Goal: Task Accomplishment & Management: Use online tool/utility

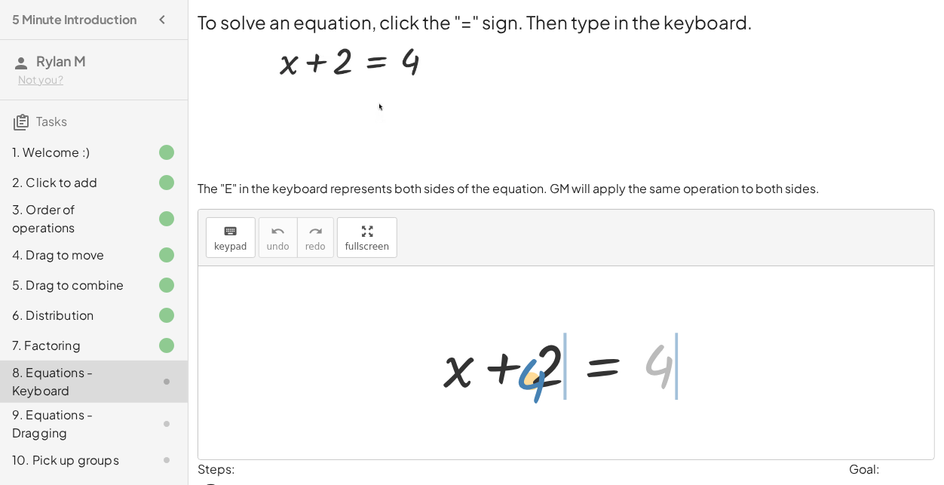
drag, startPoint x: 655, startPoint y: 364, endPoint x: 528, endPoint y: 379, distance: 128.3
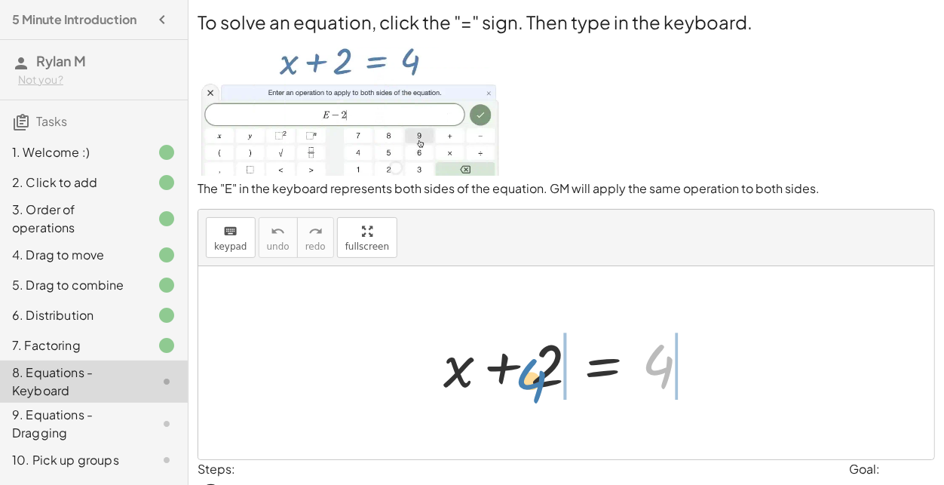
click at [528, 379] on div at bounding box center [573, 363] width 274 height 78
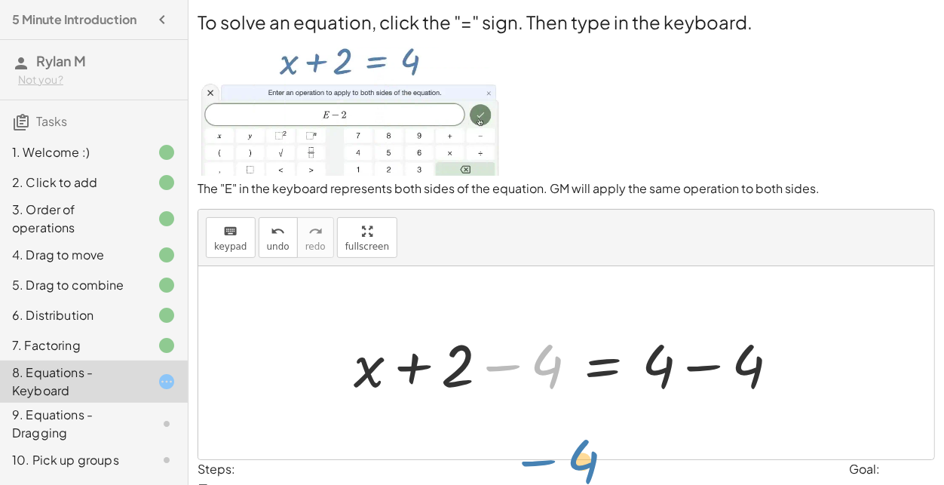
drag, startPoint x: 555, startPoint y: 373, endPoint x: 512, endPoint y: 358, distance: 45.6
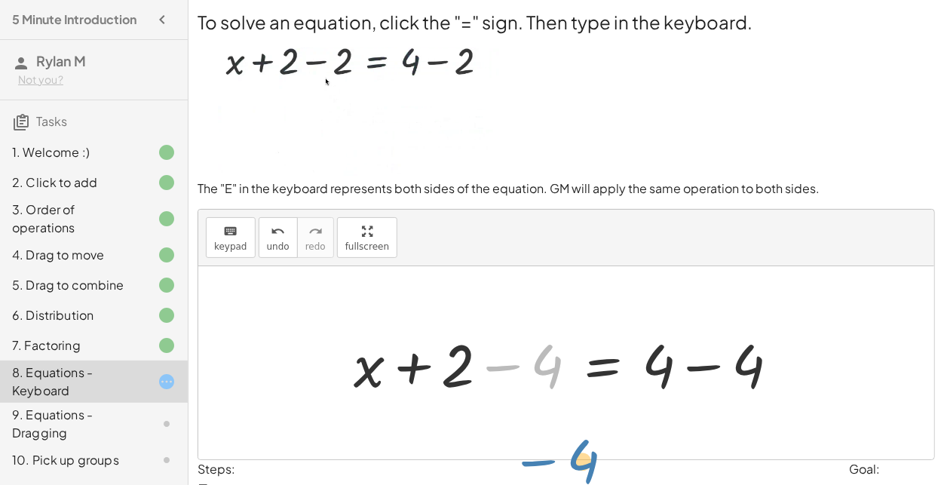
click at [512, 358] on div at bounding box center [572, 363] width 453 height 78
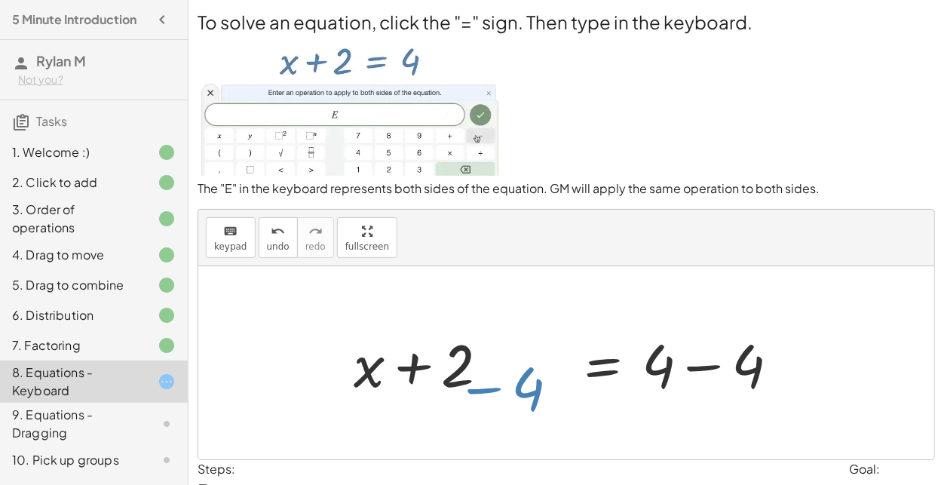
click at [508, 356] on div at bounding box center [572, 363] width 453 height 78
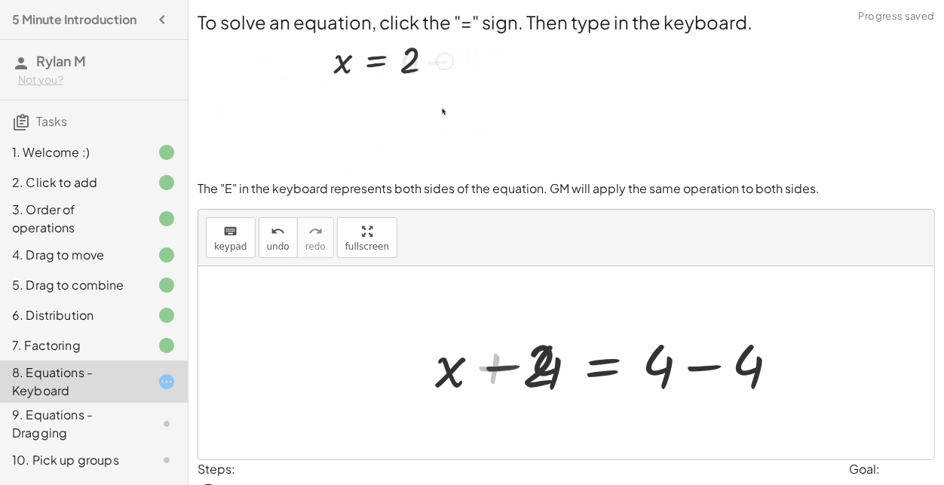
click at [297, 427] on div at bounding box center [566, 362] width 736 height 193
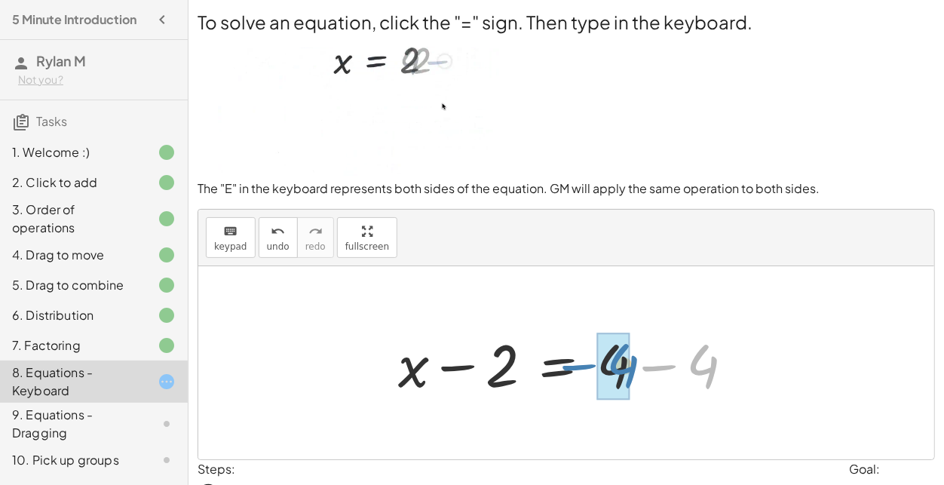
drag, startPoint x: 712, startPoint y: 373, endPoint x: 631, endPoint y: 373, distance: 81.5
click at [631, 373] on div at bounding box center [572, 363] width 363 height 78
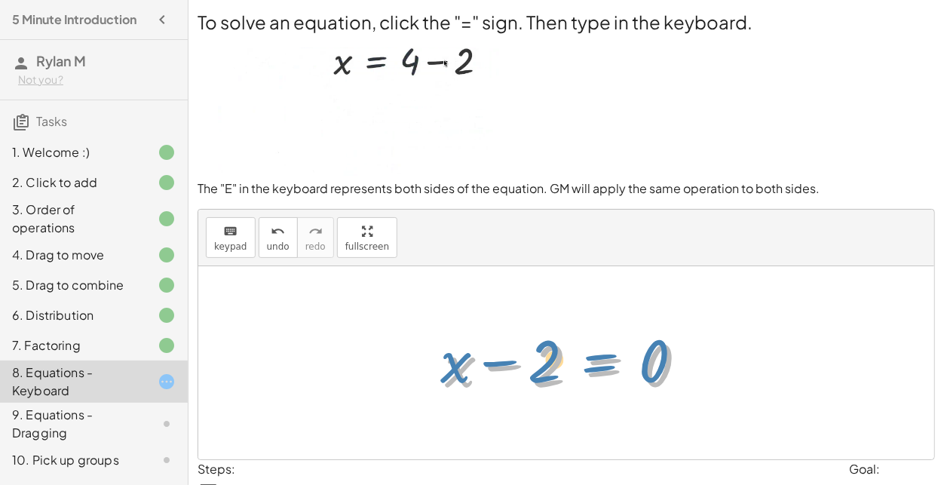
click at [600, 373] on div at bounding box center [572, 363] width 270 height 78
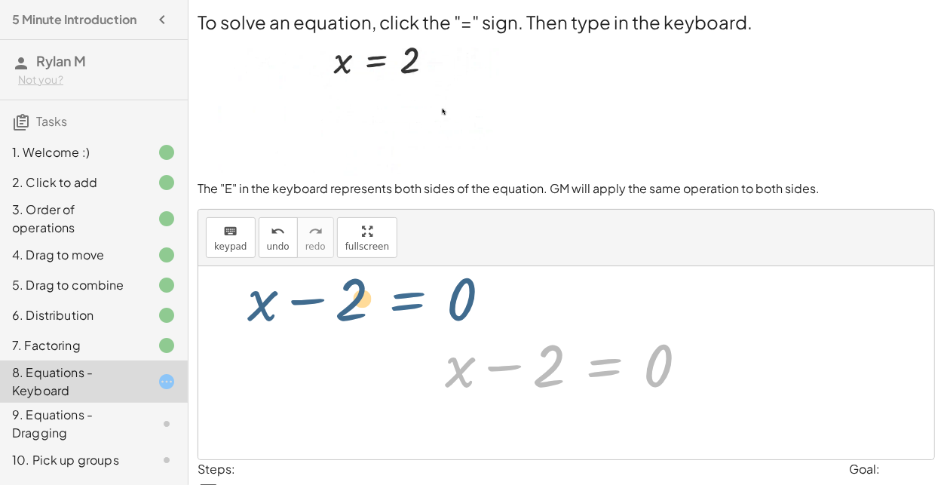
drag, startPoint x: 603, startPoint y: 368, endPoint x: 400, endPoint y: 302, distance: 214.2
click at [400, 302] on div "+ x + 2 = 4 + x + 2 − 4 = + 4 − 4 + x − 2 = + 4 − 4 + x − 2 = 0 + x 2 = − 0" at bounding box center [566, 362] width 736 height 193
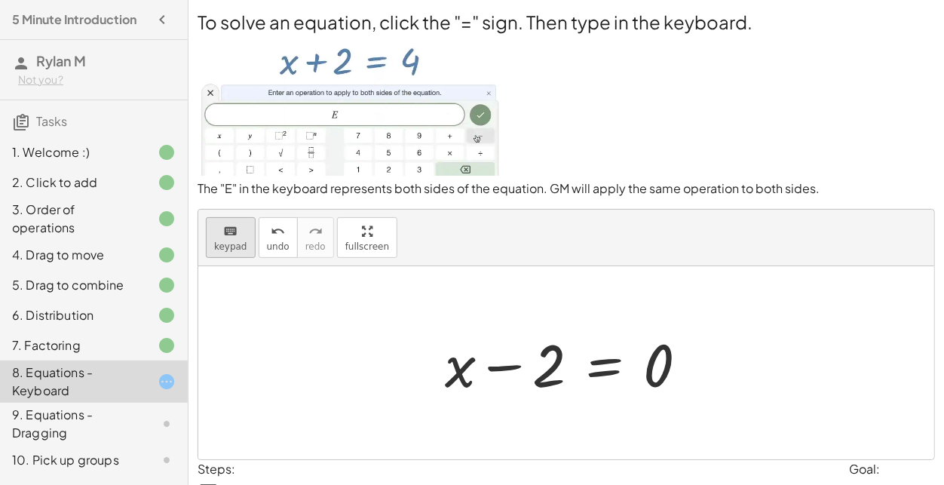
click at [211, 245] on button "keyboard keypad" at bounding box center [231, 237] width 50 height 41
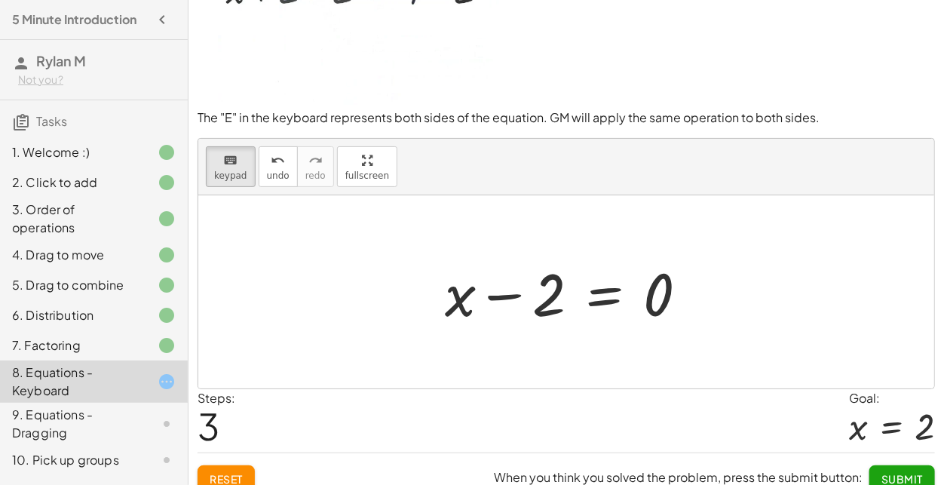
scroll to position [86, 0]
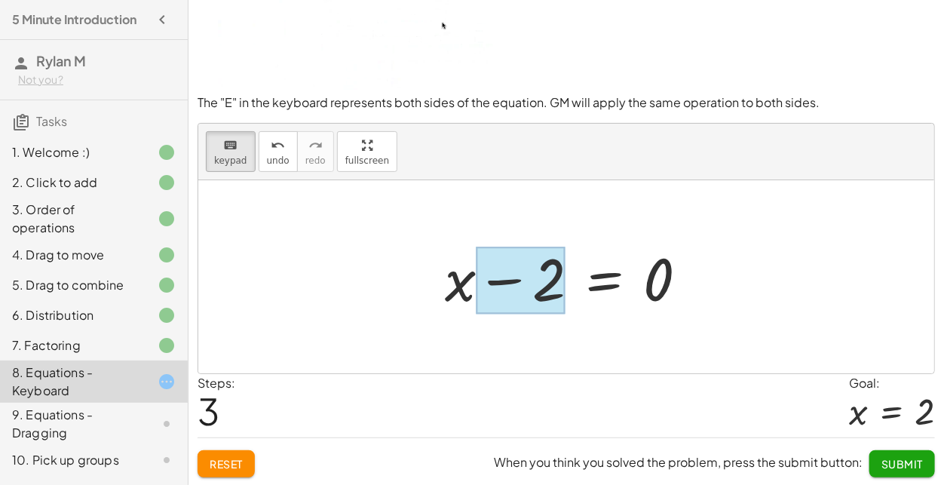
click at [605, 279] on div "+ x 2 = − 0" at bounding box center [605, 279] width 0 height 0
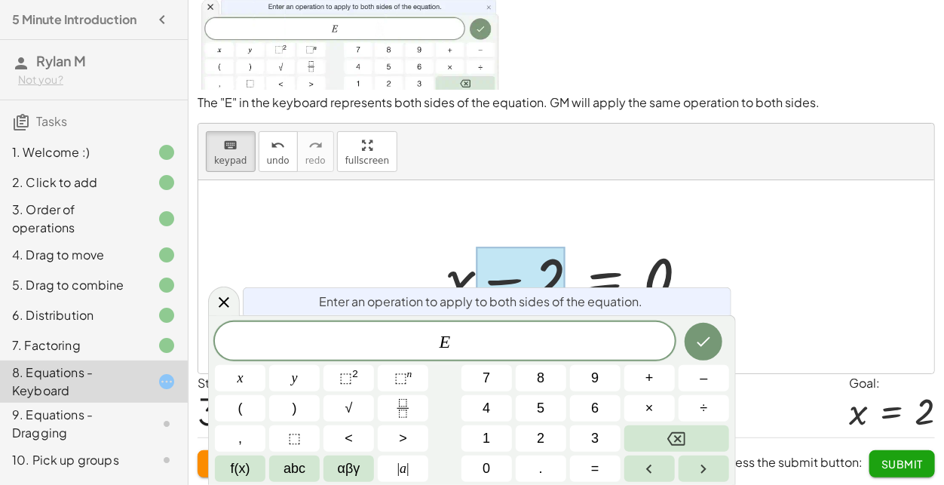
click at [601, 271] on div at bounding box center [572, 277] width 270 height 78
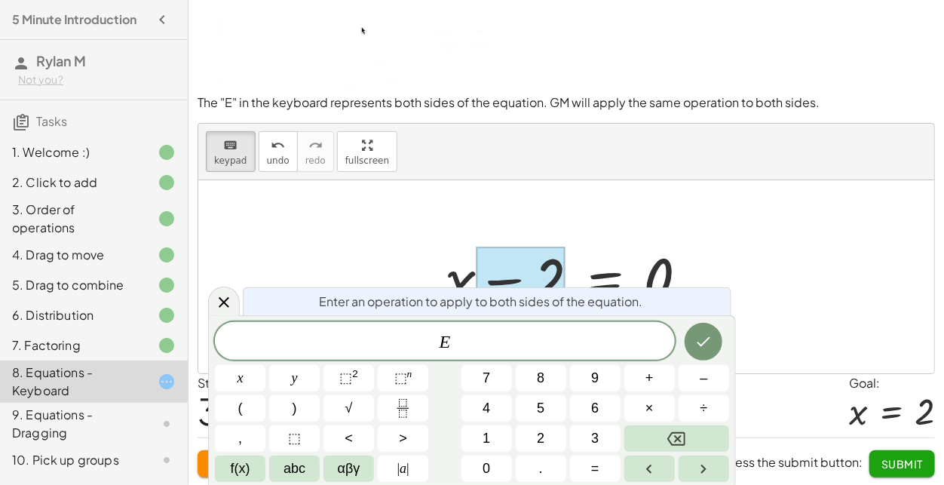
click at [601, 271] on div at bounding box center [572, 277] width 270 height 78
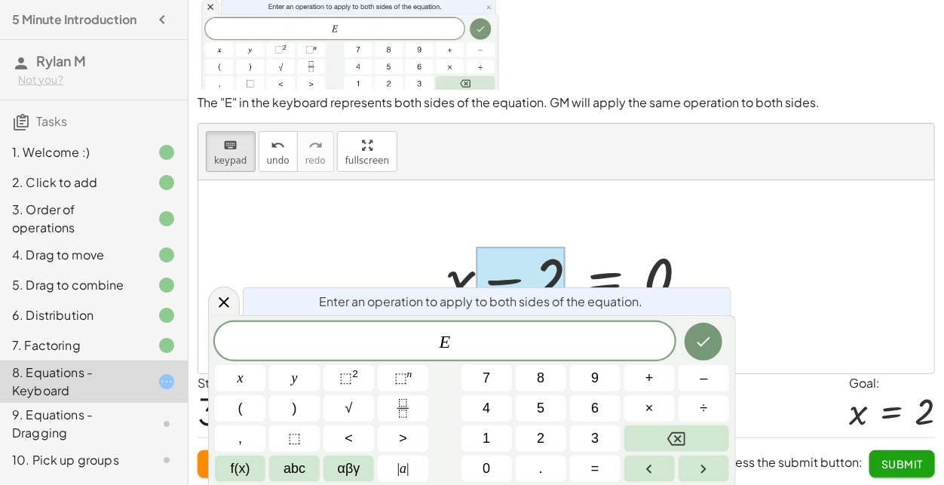
click at [210, 321] on div "Enter an operation to apply to both sides of the equation. E x y ⬚ 2 ⬚ n 7 8 9 …" at bounding box center [472, 400] width 528 height 170
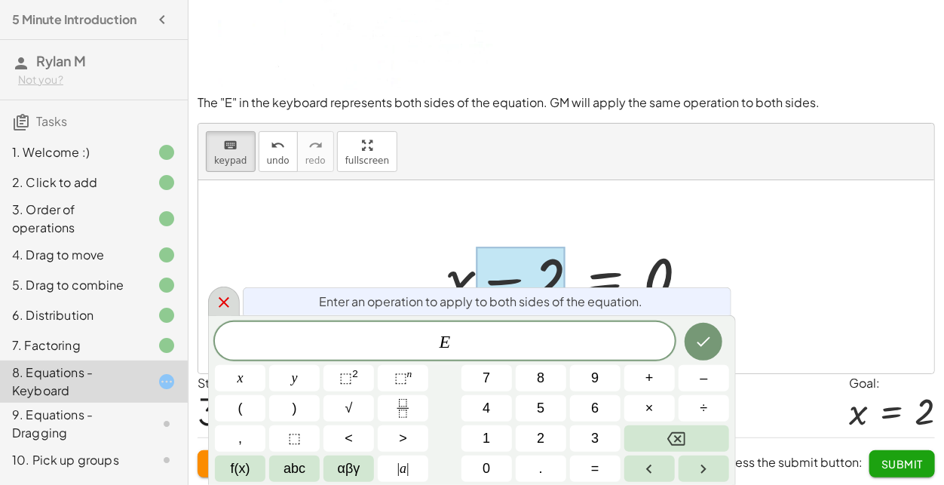
click at [227, 296] on icon at bounding box center [224, 302] width 18 height 18
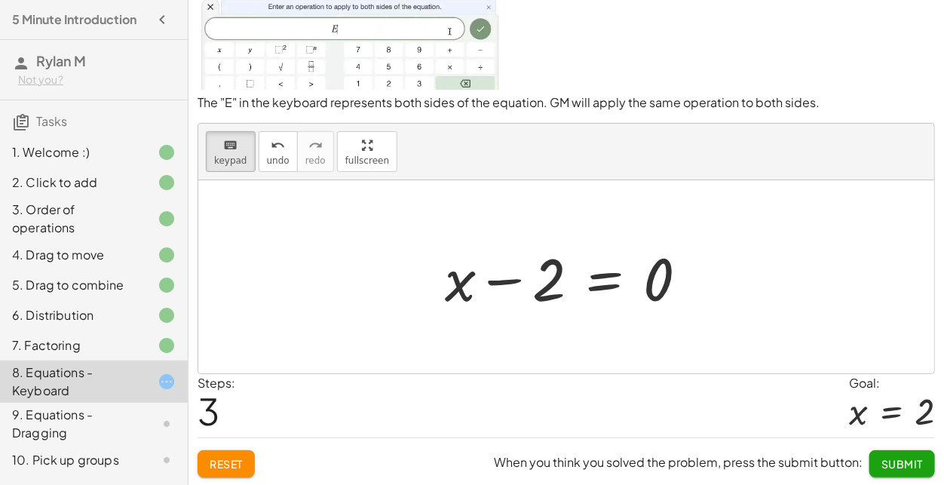
scroll to position [0, 0]
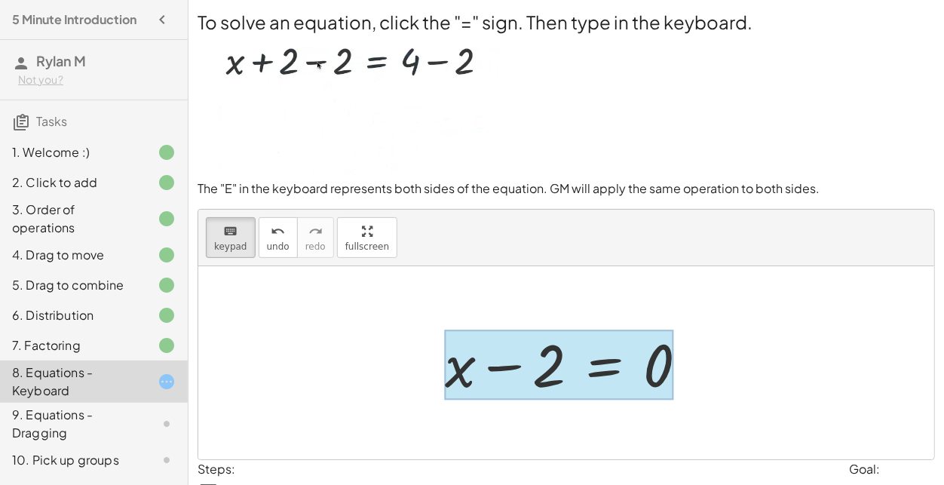
click at [612, 366] on div at bounding box center [559, 365] width 229 height 70
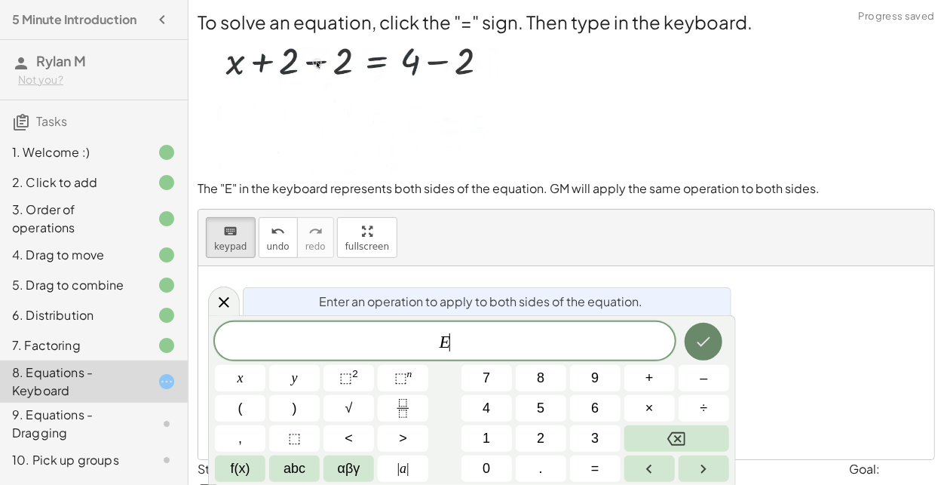
click at [698, 330] on button "Done" at bounding box center [704, 342] width 38 height 38
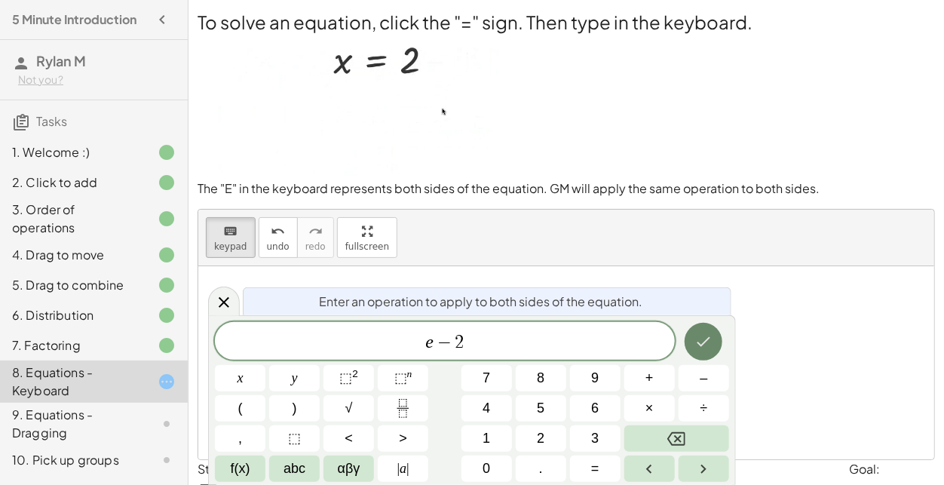
click at [692, 351] on button "Done" at bounding box center [704, 342] width 38 height 38
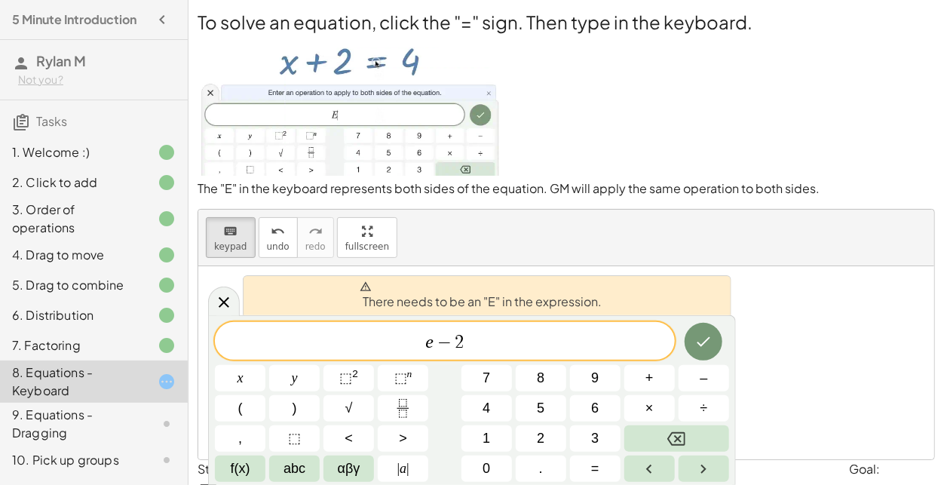
click at [440, 339] on span "−" at bounding box center [445, 342] width 22 height 18
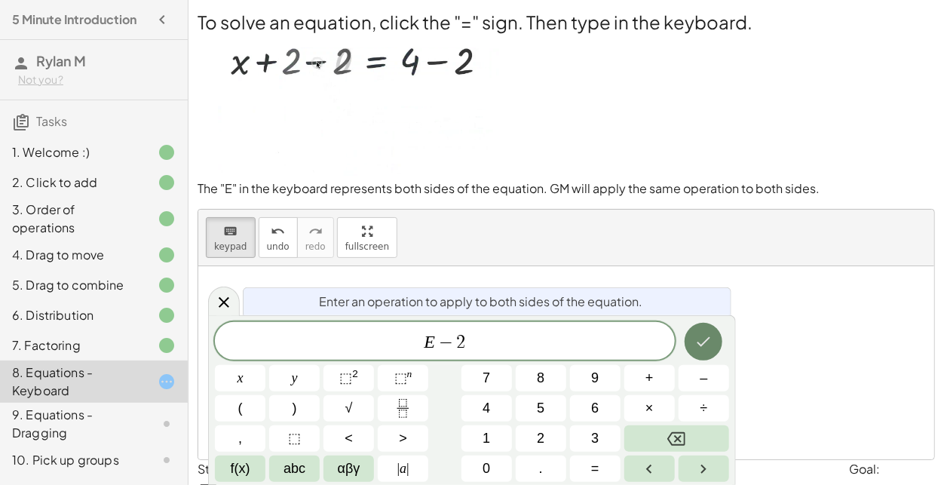
click at [714, 339] on button "Done" at bounding box center [704, 342] width 38 height 38
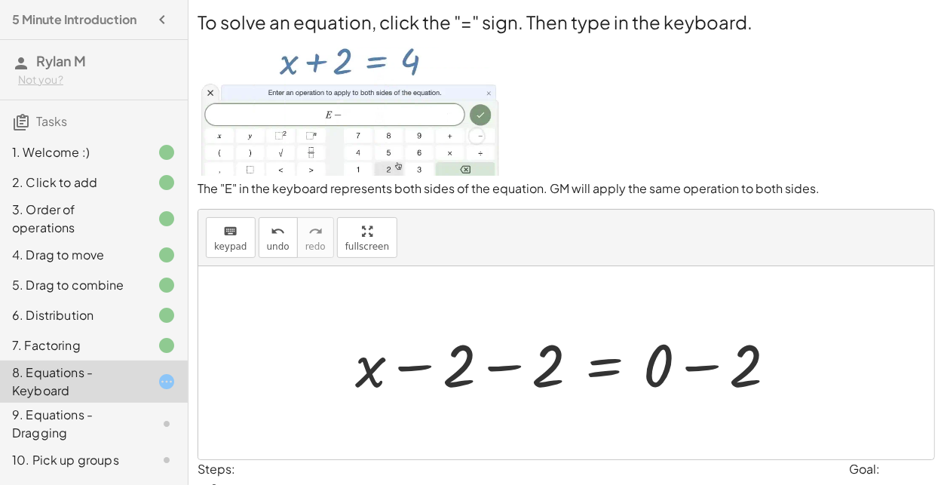
click at [518, 362] on div at bounding box center [573, 363] width 450 height 78
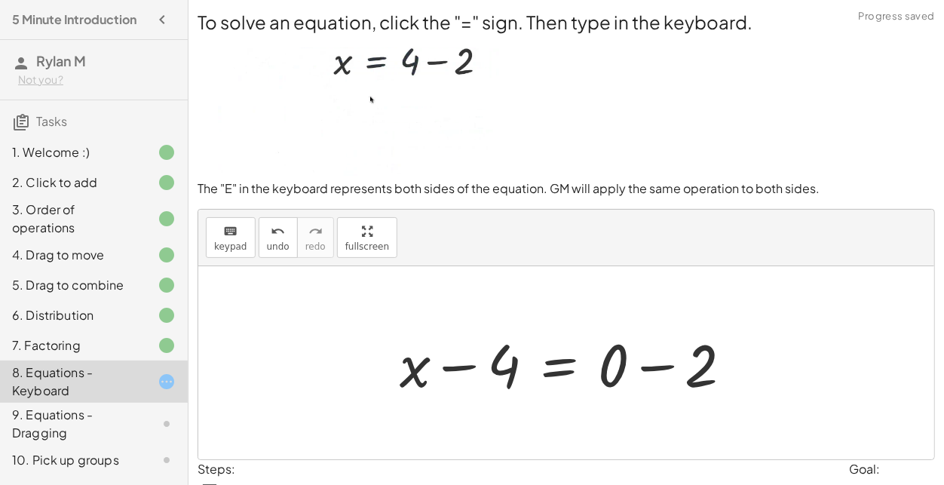
click at [486, 373] on div at bounding box center [572, 363] width 360 height 78
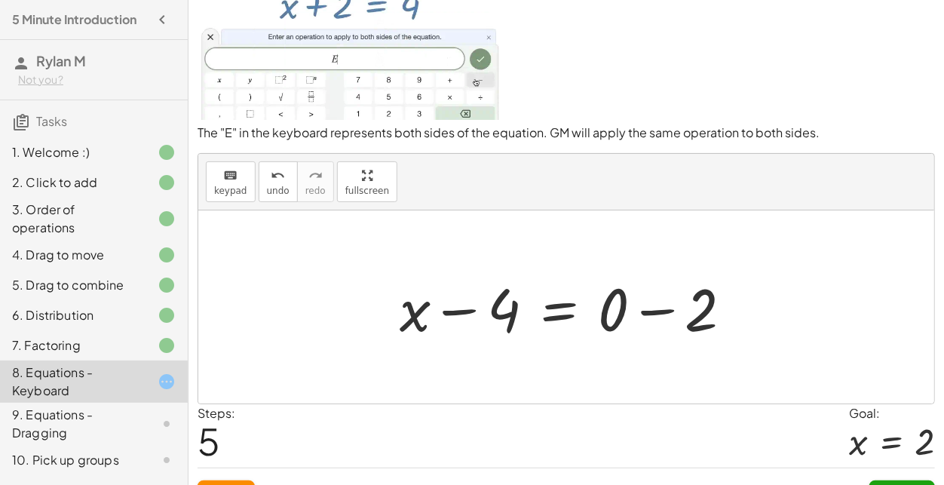
scroll to position [57, 0]
click at [267, 188] on span "undo" at bounding box center [278, 190] width 23 height 11
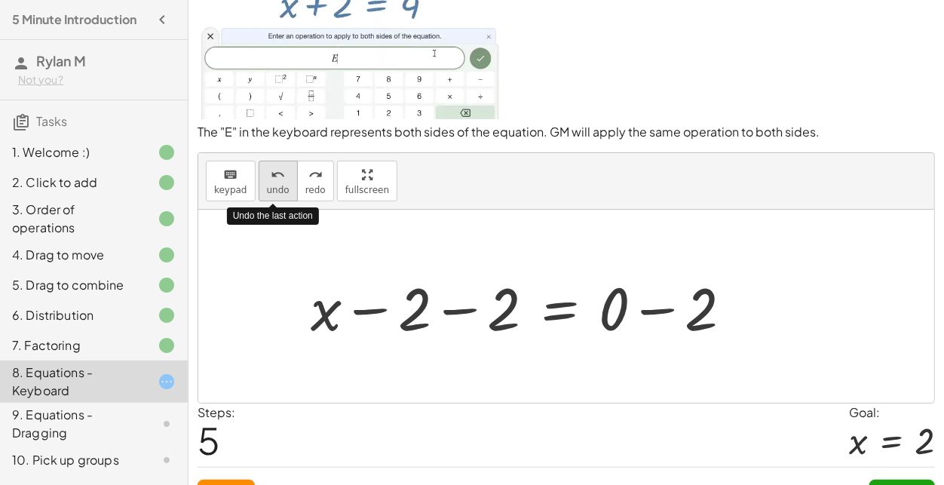
click at [267, 188] on span "undo" at bounding box center [278, 190] width 23 height 11
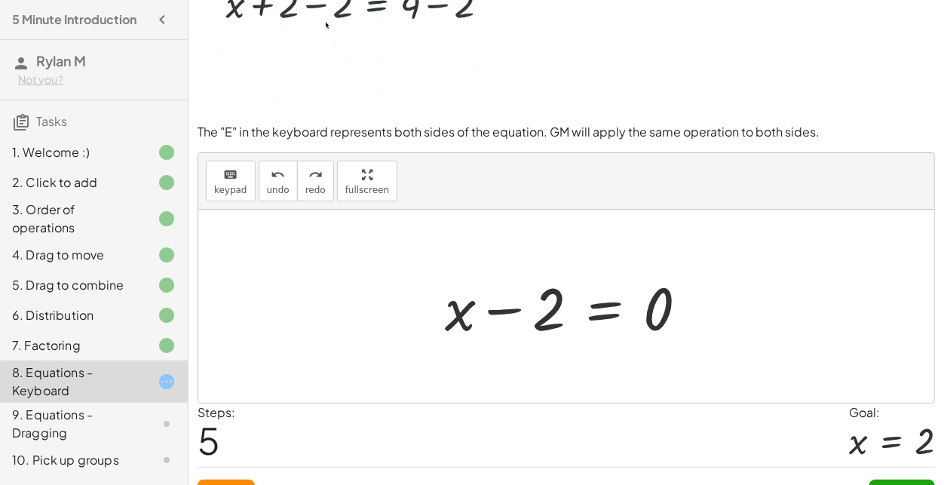
click at [520, 309] on div at bounding box center [572, 307] width 270 height 78
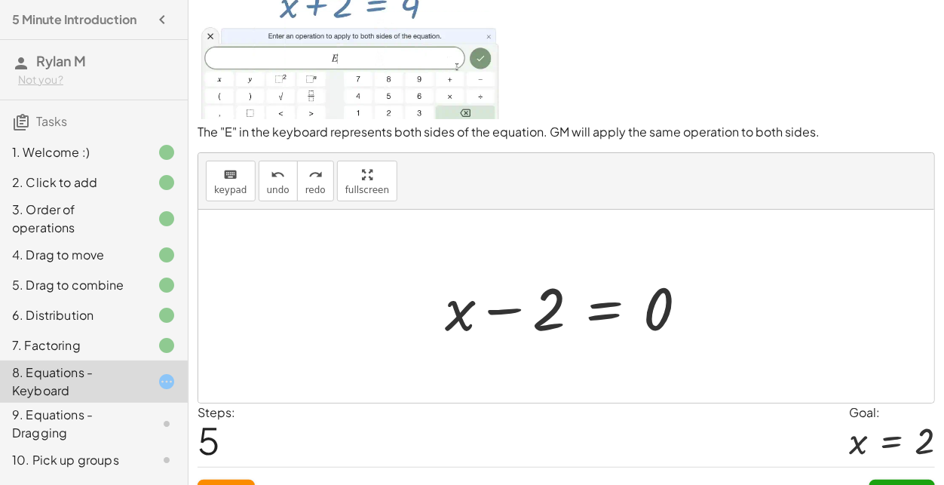
click at [617, 312] on div at bounding box center [572, 307] width 270 height 78
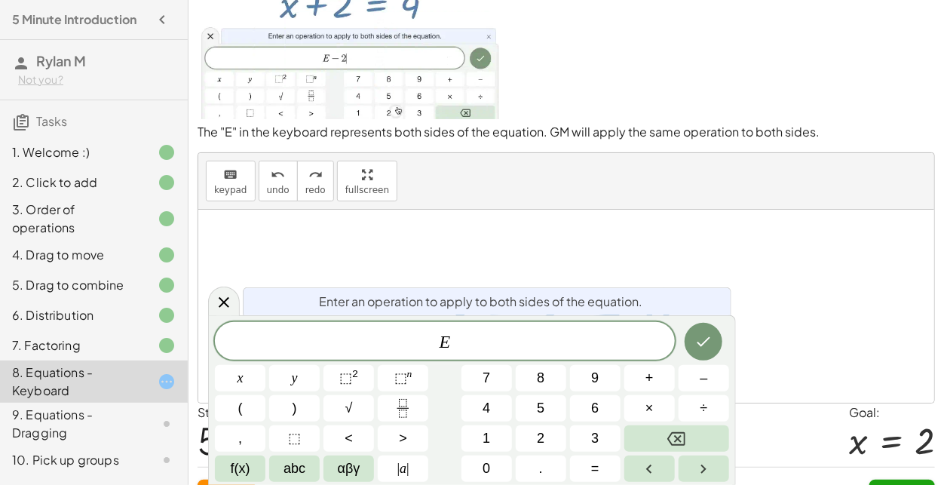
click at [476, 221] on div at bounding box center [566, 306] width 736 height 193
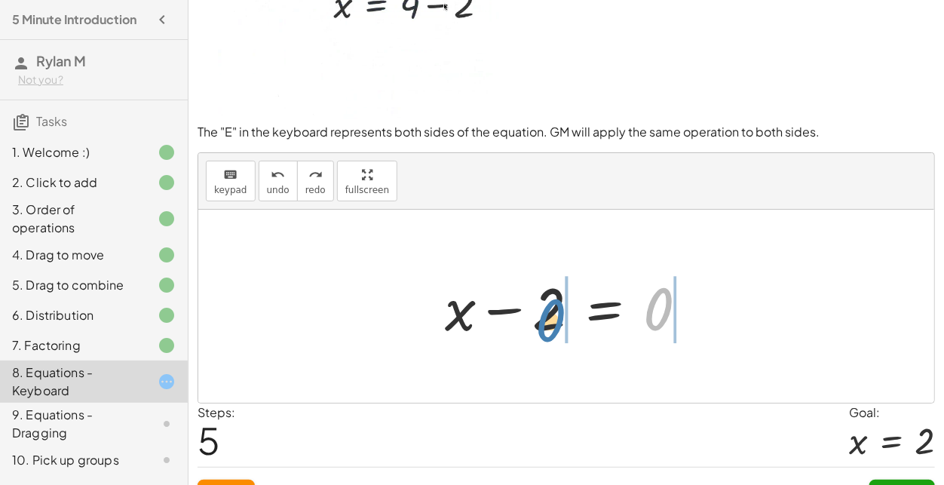
drag, startPoint x: 652, startPoint y: 308, endPoint x: 542, endPoint y: 331, distance: 111.8
click at [542, 331] on div at bounding box center [572, 307] width 270 height 78
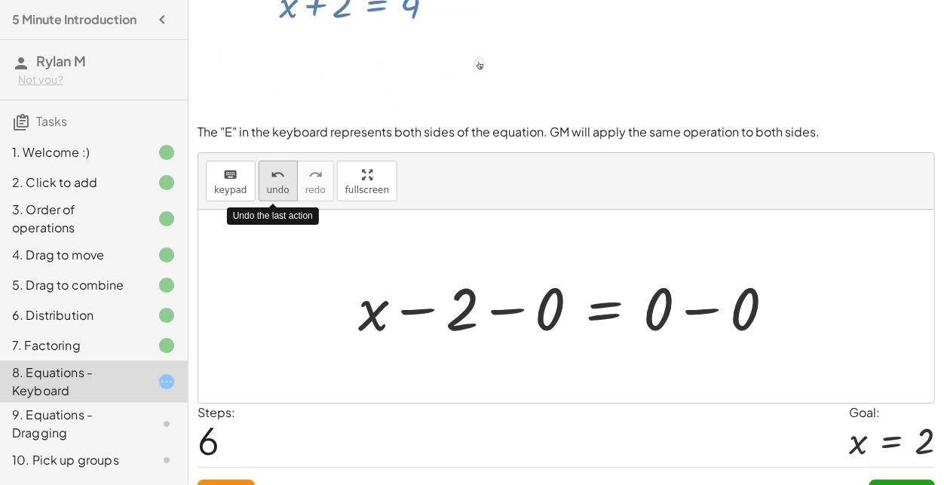
click at [267, 192] on span "undo" at bounding box center [278, 190] width 23 height 11
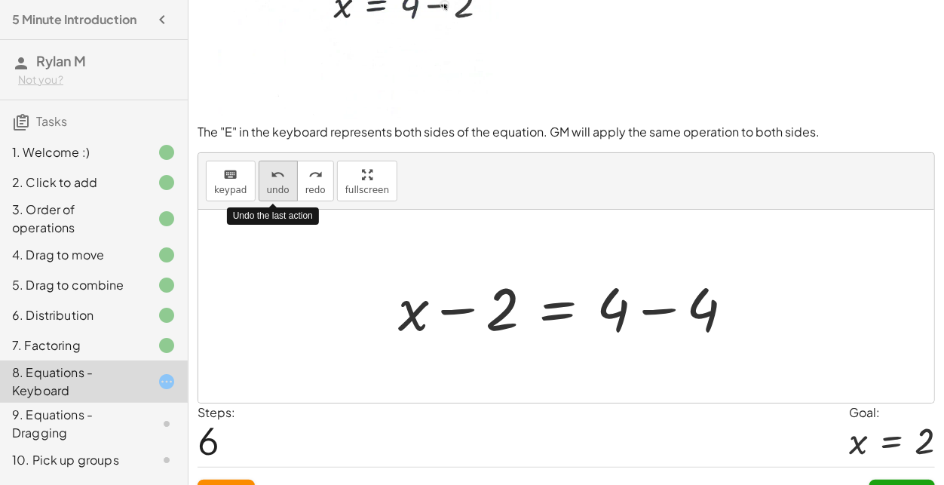
click at [267, 192] on span "undo" at bounding box center [278, 190] width 23 height 11
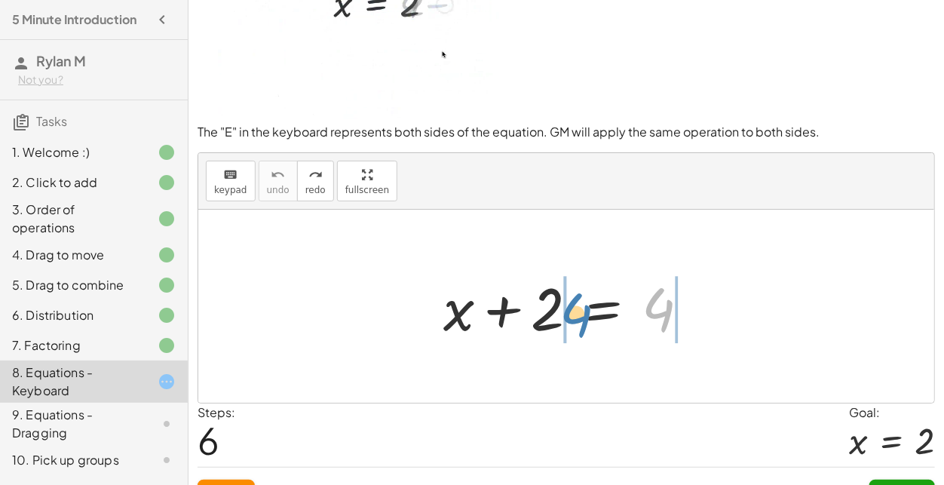
drag, startPoint x: 670, startPoint y: 317, endPoint x: 585, endPoint y: 322, distance: 84.6
click at [585, 322] on div at bounding box center [573, 307] width 274 height 78
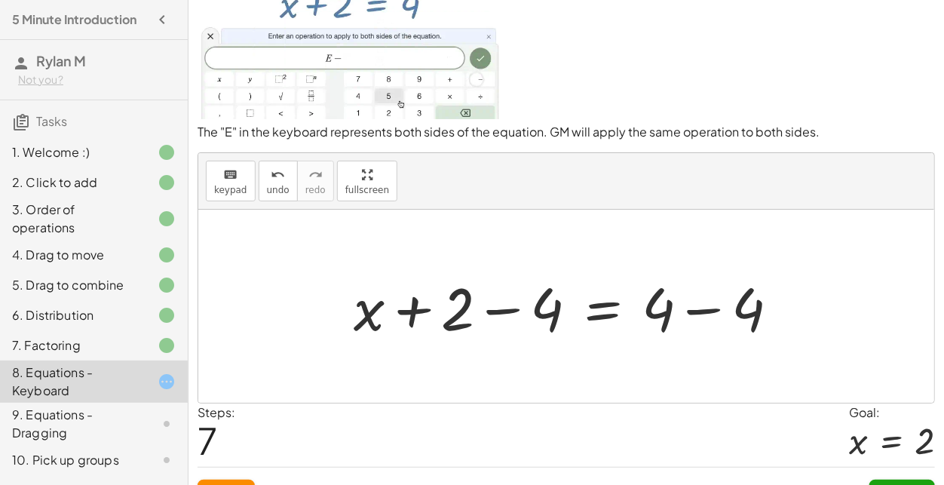
click at [437, 318] on div at bounding box center [572, 307] width 453 height 78
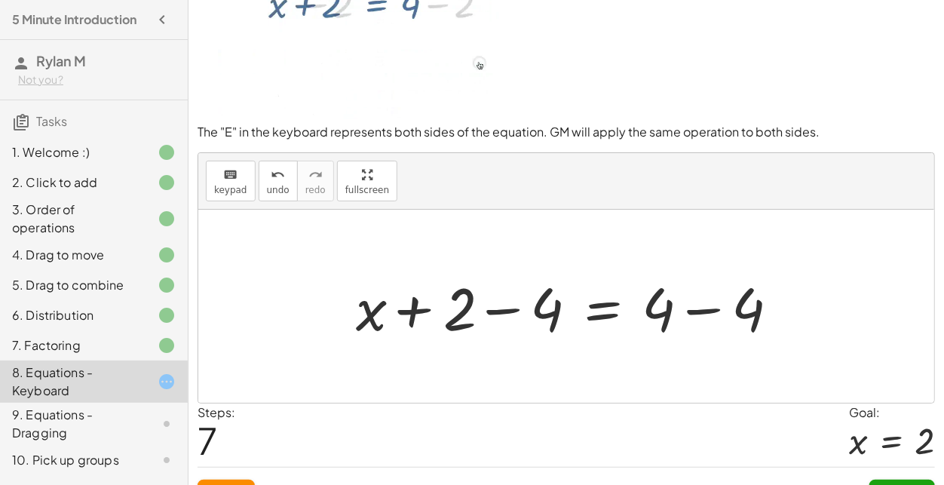
click at [499, 325] on div at bounding box center [572, 307] width 453 height 78
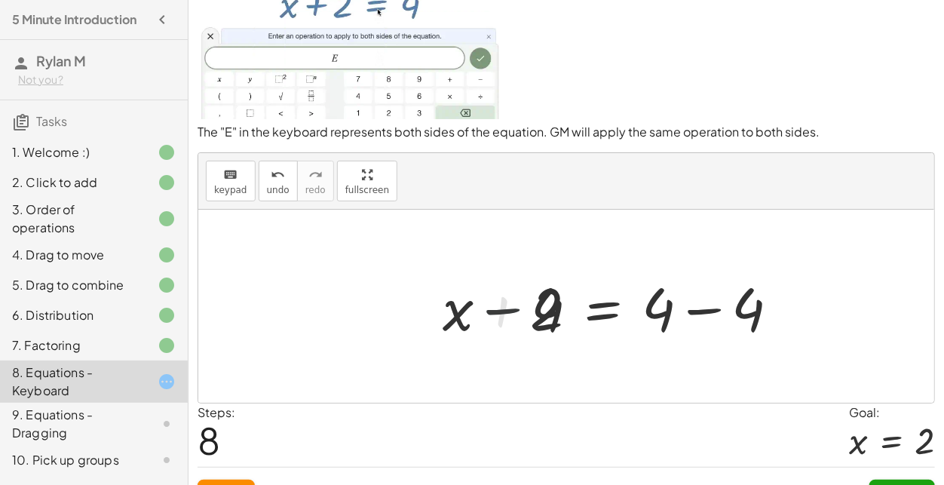
click at [547, 311] on div at bounding box center [617, 307] width 363 height 78
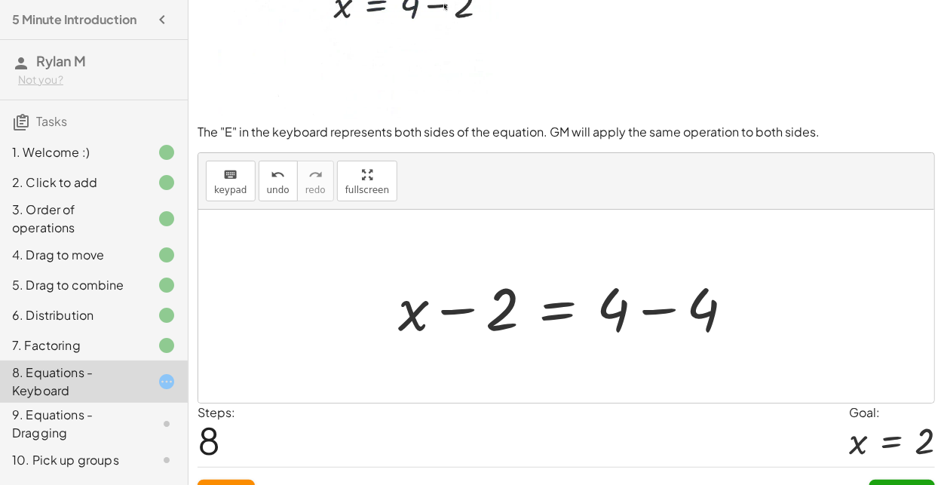
click at [545, 316] on div at bounding box center [572, 307] width 363 height 78
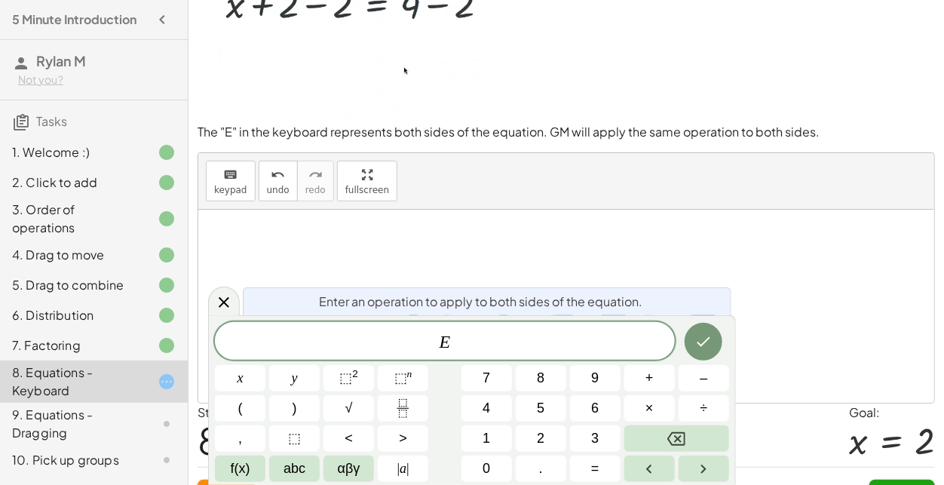
click at [563, 238] on div at bounding box center [566, 306] width 736 height 193
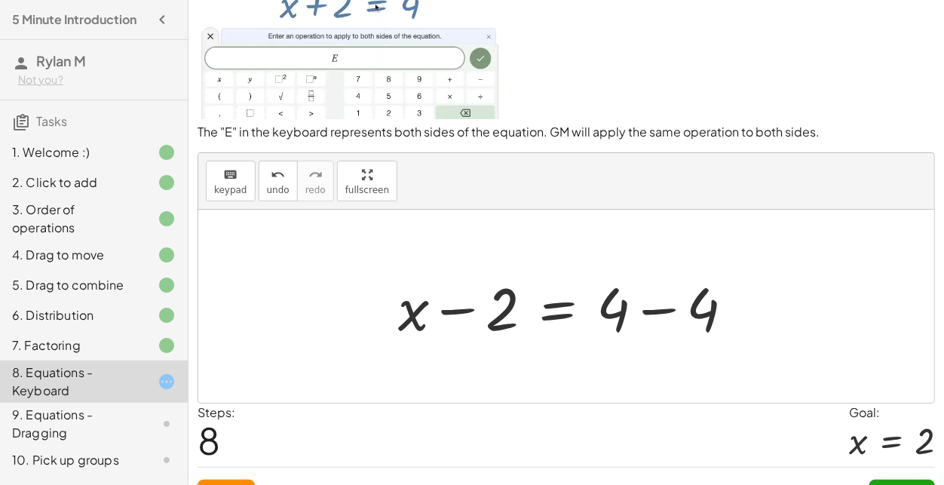
click at [563, 308] on div at bounding box center [572, 307] width 363 height 78
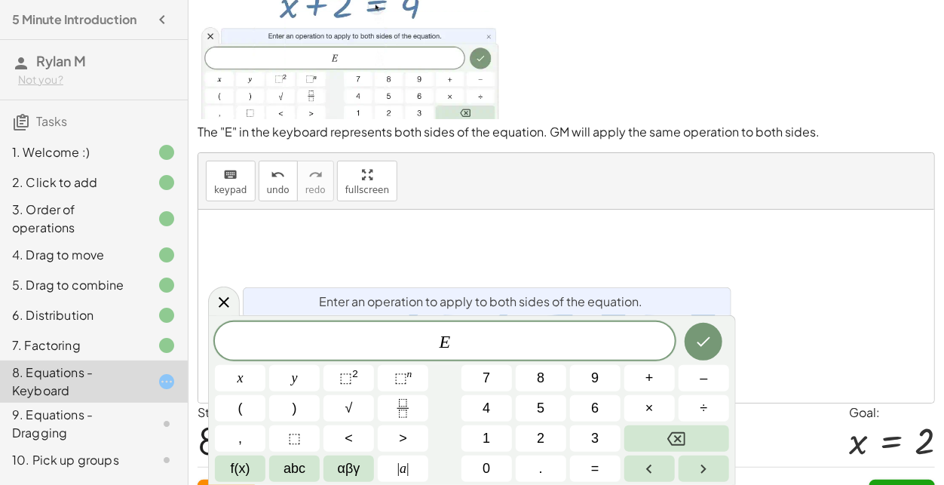
click at [604, 241] on div at bounding box center [566, 306] width 736 height 193
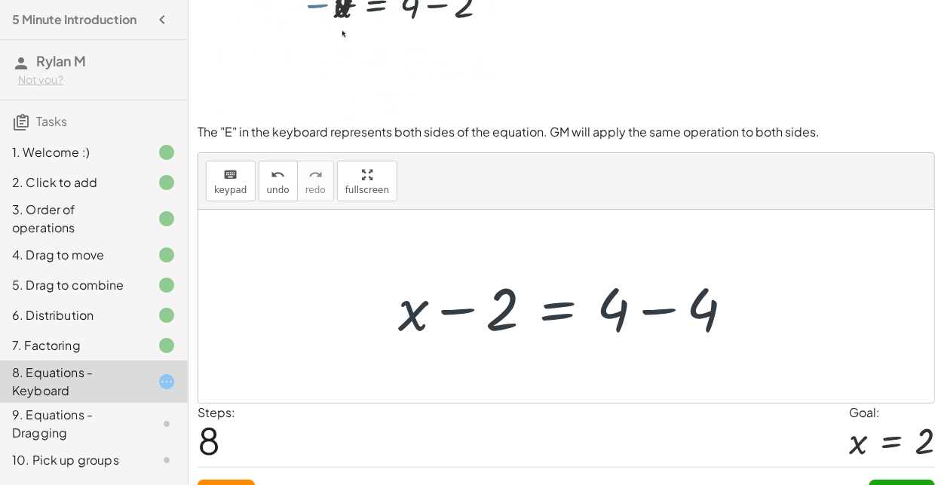
click at [630, 317] on div at bounding box center [572, 307] width 363 height 78
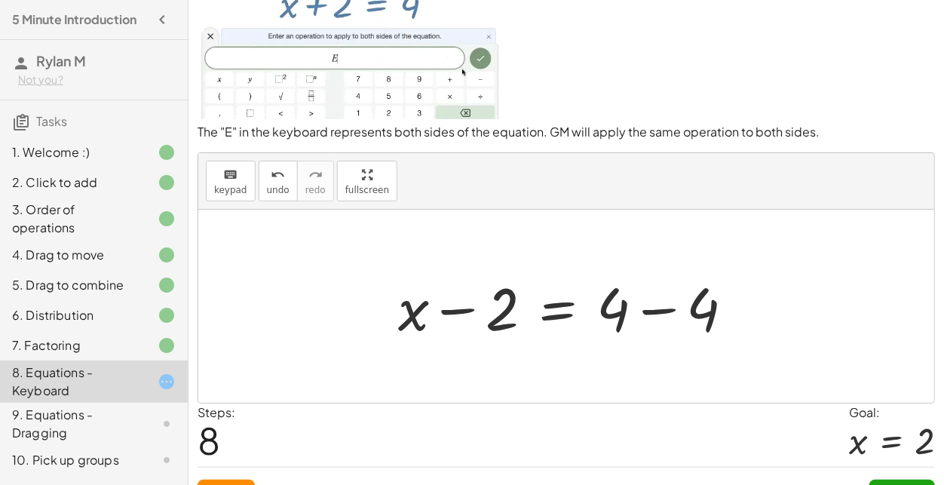
click at [663, 317] on div at bounding box center [572, 307] width 363 height 78
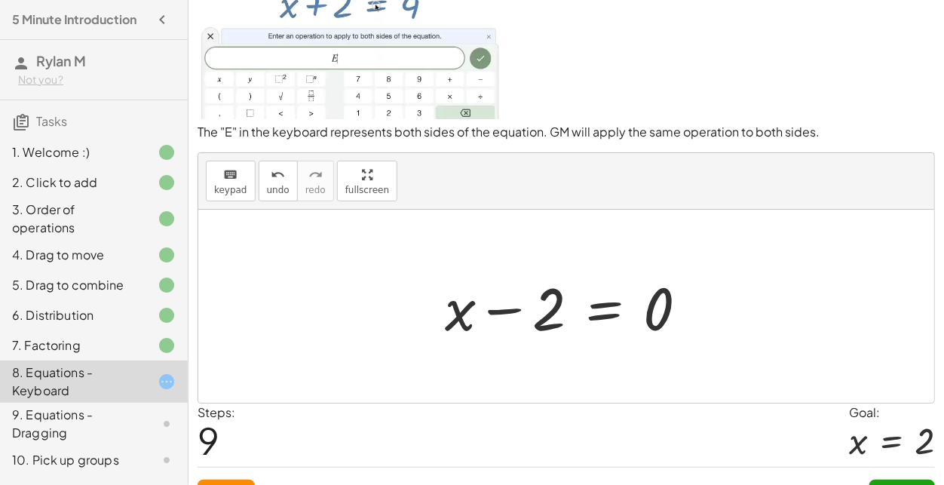
click at [622, 302] on div at bounding box center [572, 307] width 270 height 78
